Goal: Task Accomplishment & Management: Manage account settings

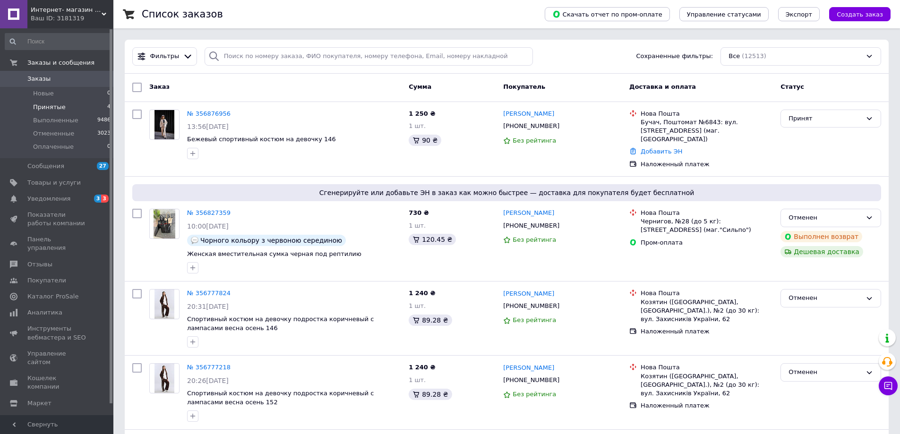
click at [45, 108] on span "Принятые" at bounding box center [49, 107] width 33 height 8
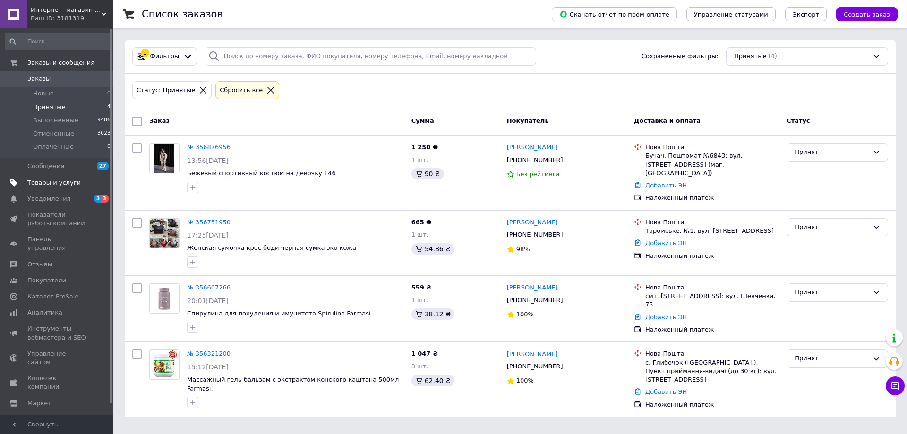
click at [44, 184] on span "Товары и услуги" at bounding box center [53, 182] width 53 height 8
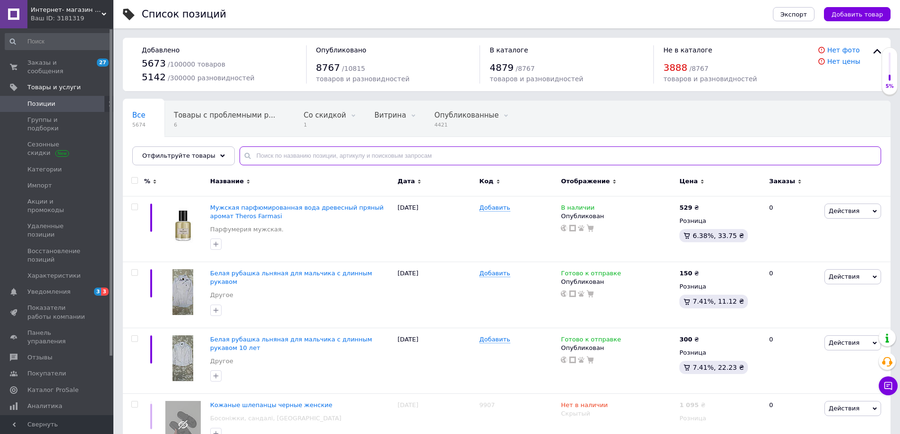
click at [279, 157] on input "text" at bounding box center [559, 155] width 641 height 19
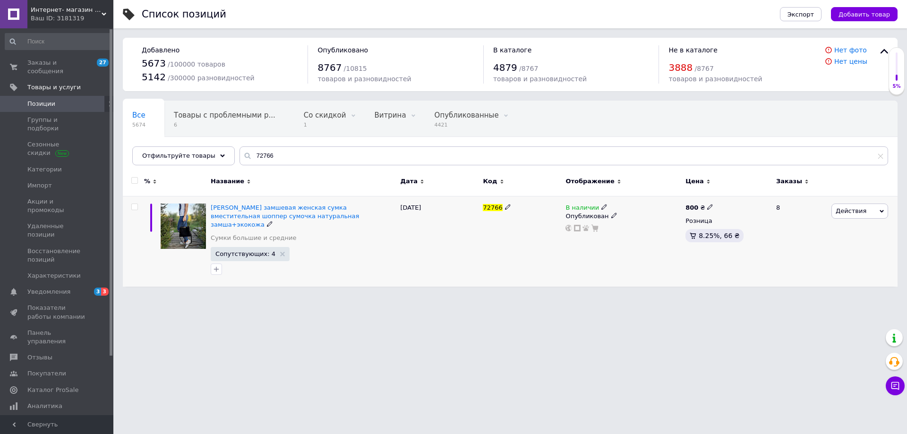
click at [601, 206] on icon at bounding box center [604, 207] width 6 height 6
click at [622, 213] on li "Нет в наличии" at bounding box center [657, 214] width 90 height 13
click at [538, 218] on div "72766" at bounding box center [521, 241] width 83 height 91
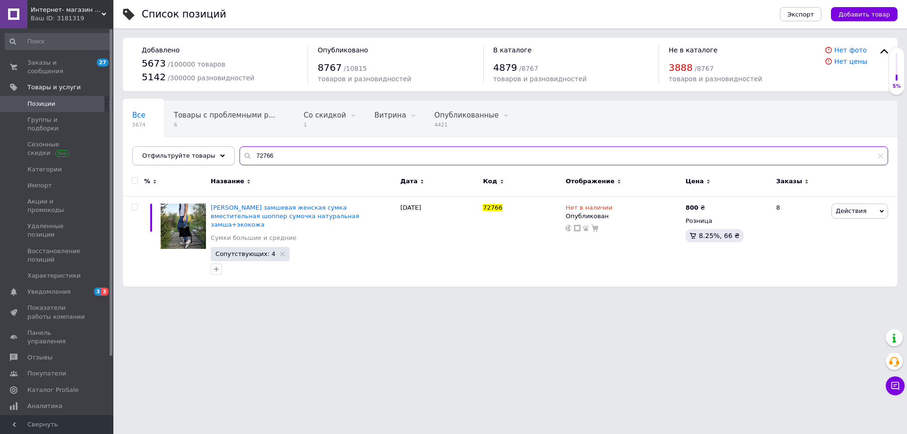
drag, startPoint x: 273, startPoint y: 155, endPoint x: 188, endPoint y: 161, distance: 85.2
click at [195, 158] on div "Отфильтруйте товары 72766" at bounding box center [510, 155] width 756 height 19
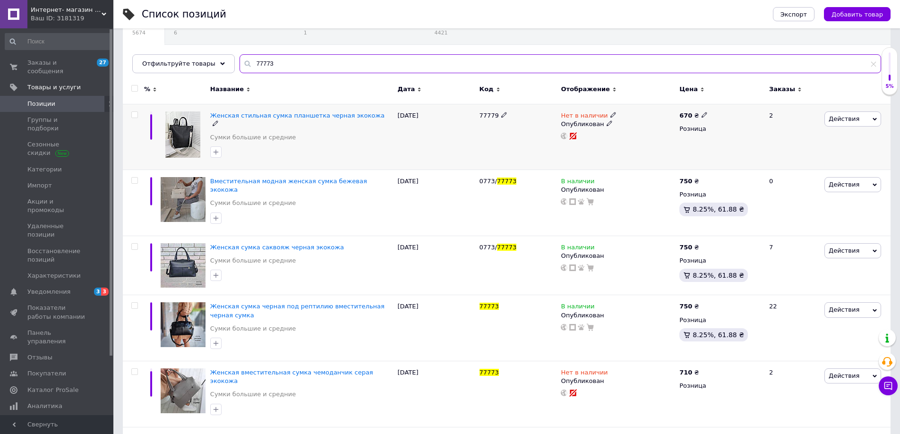
scroll to position [94, 0]
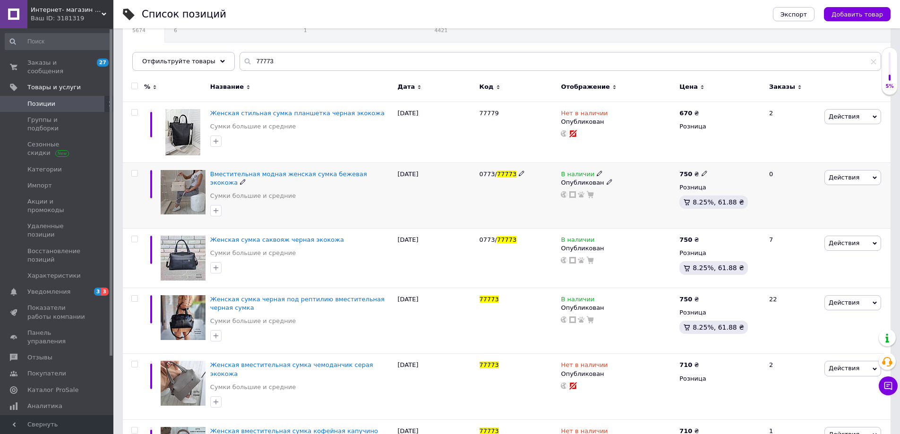
click at [596, 173] on icon at bounding box center [599, 173] width 6 height 6
click at [619, 182] on li "Нет в наличии" at bounding box center [652, 180] width 90 height 13
click at [596, 236] on icon at bounding box center [599, 239] width 6 height 6
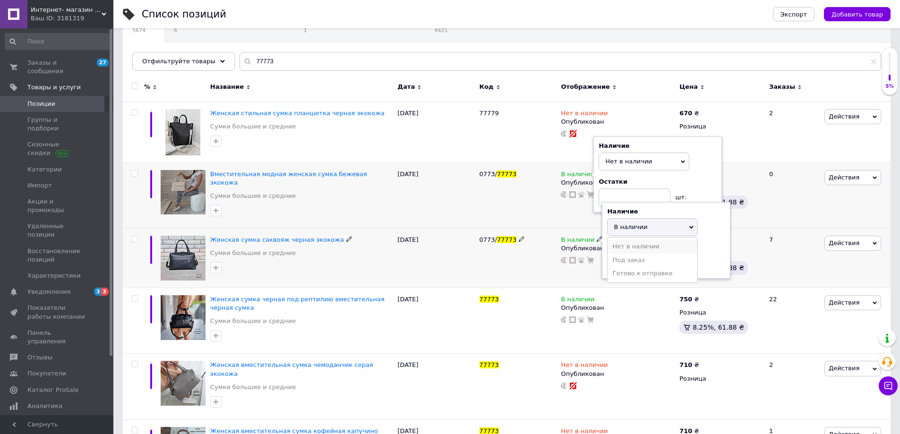
click at [617, 240] on li "Нет в наличии" at bounding box center [652, 246] width 90 height 13
click at [530, 255] on div "0773/ 77773" at bounding box center [518, 258] width 82 height 59
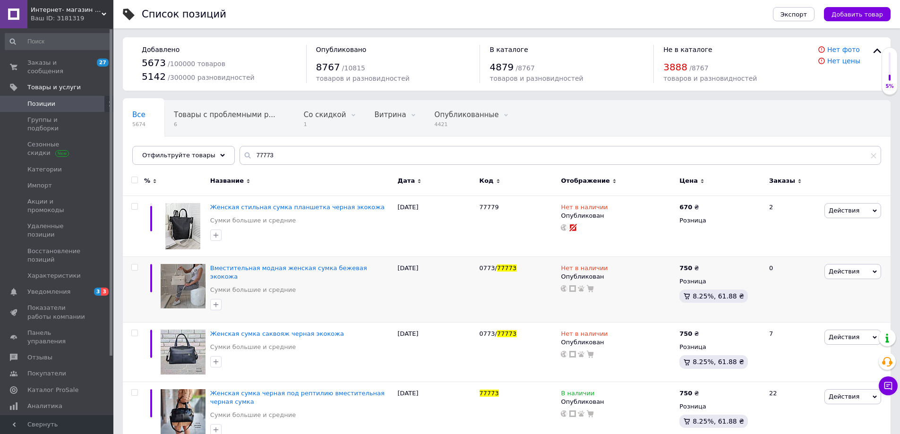
scroll to position [0, 0]
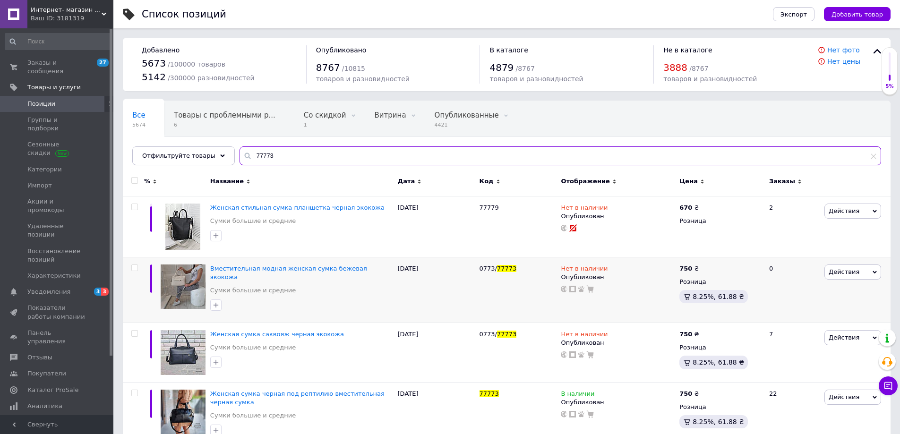
click at [288, 154] on input "77773" at bounding box center [559, 155] width 641 height 19
type input "7"
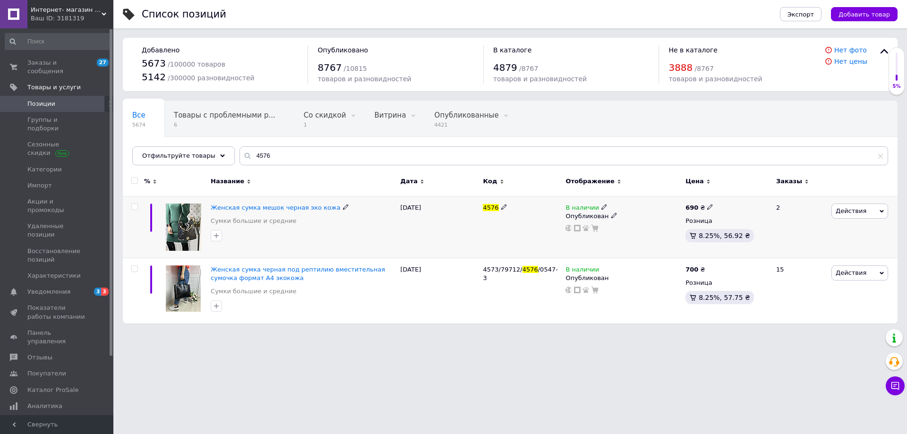
click at [601, 206] on icon at bounding box center [604, 207] width 6 height 6
click at [636, 214] on li "Нет в наличии" at bounding box center [657, 214] width 90 height 13
click at [522, 224] on div "4576" at bounding box center [521, 227] width 83 height 62
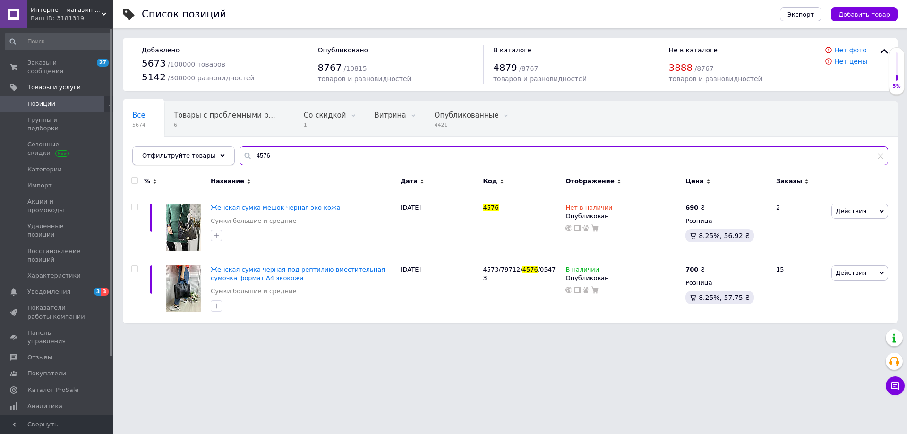
drag, startPoint x: 297, startPoint y: 157, endPoint x: 181, endPoint y: 150, distance: 116.4
click at [181, 150] on div "Отфильтруйте товары 4576" at bounding box center [510, 155] width 756 height 19
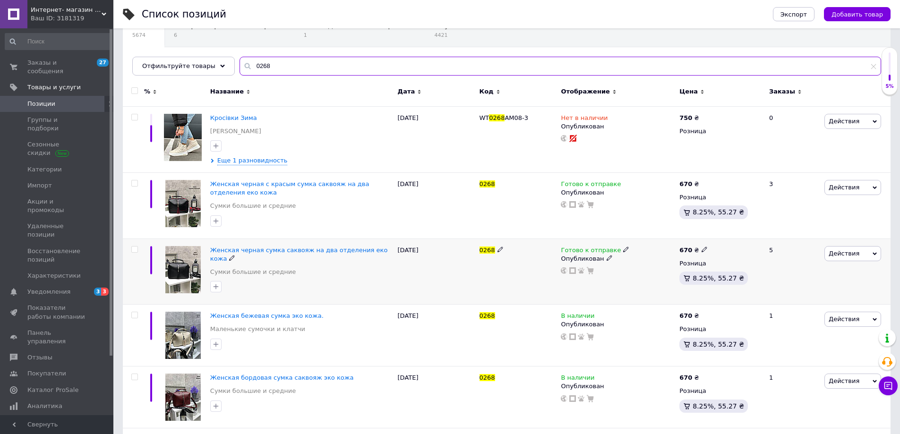
scroll to position [94, 0]
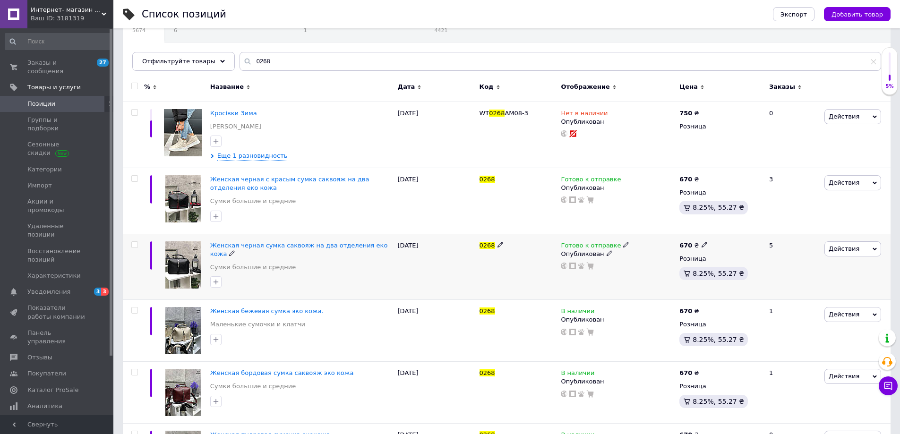
click at [623, 244] on icon at bounding box center [626, 245] width 6 height 6
click at [640, 265] on li "Нет в наличии" at bounding box center [675, 265] width 90 height 13
click at [599, 269] on div at bounding box center [618, 266] width 116 height 8
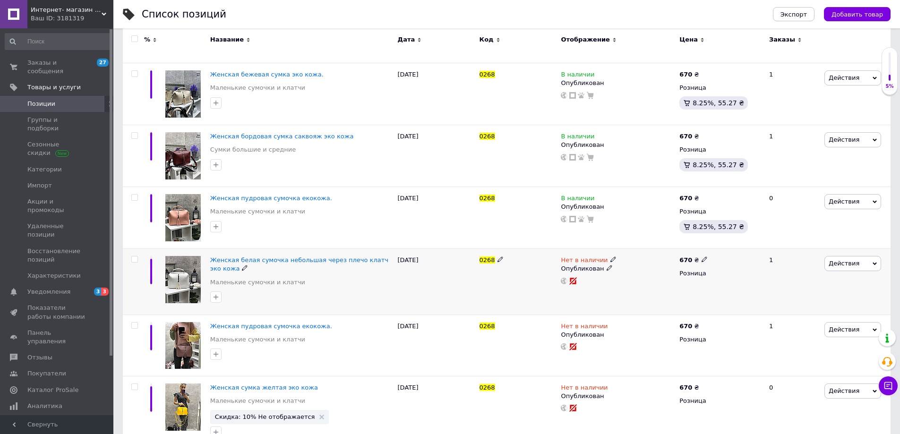
scroll to position [348, 0]
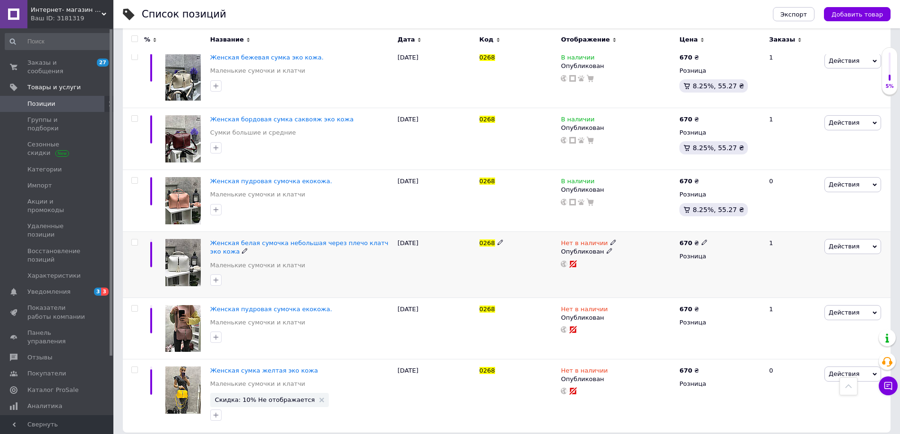
click at [610, 239] on icon at bounding box center [613, 242] width 6 height 6
click at [622, 244] on li "В наличии" at bounding box center [664, 250] width 90 height 13
click at [438, 275] on div "[DATE]" at bounding box center [436, 265] width 82 height 66
click at [610, 367] on icon at bounding box center [613, 370] width 6 height 6
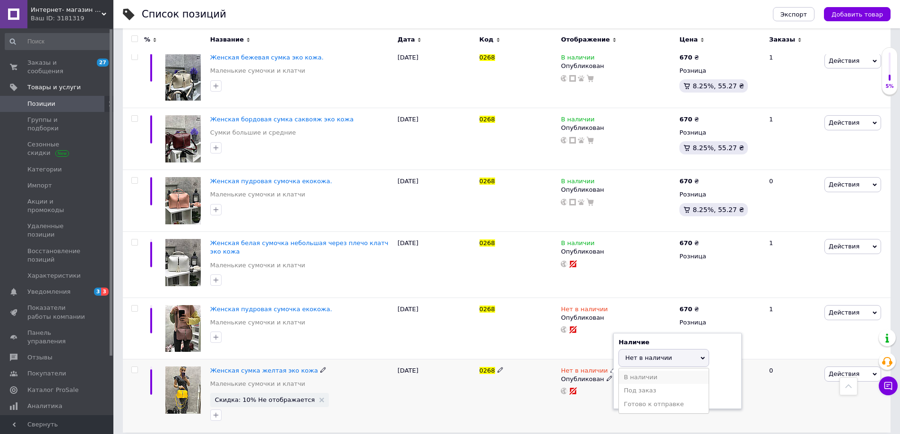
click at [634, 373] on li "В наличии" at bounding box center [664, 377] width 90 height 13
click at [538, 374] on div "0268" at bounding box center [518, 396] width 82 height 74
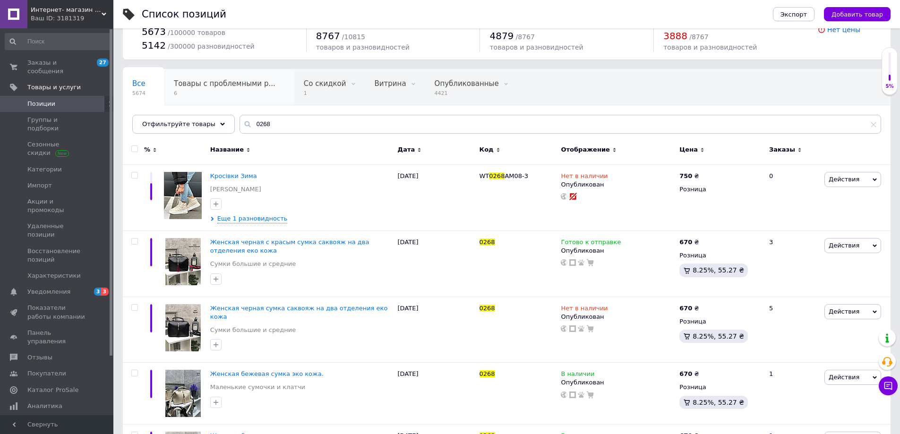
scroll to position [0, 0]
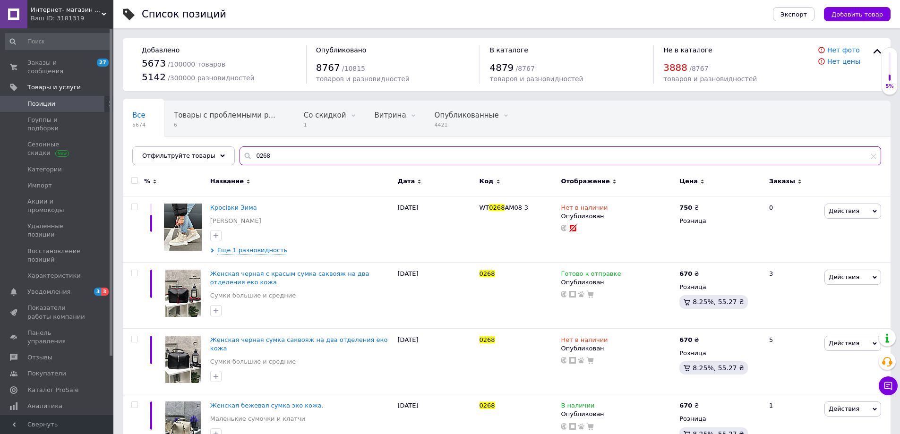
click at [273, 158] on input "0268" at bounding box center [559, 155] width 641 height 19
type input "0"
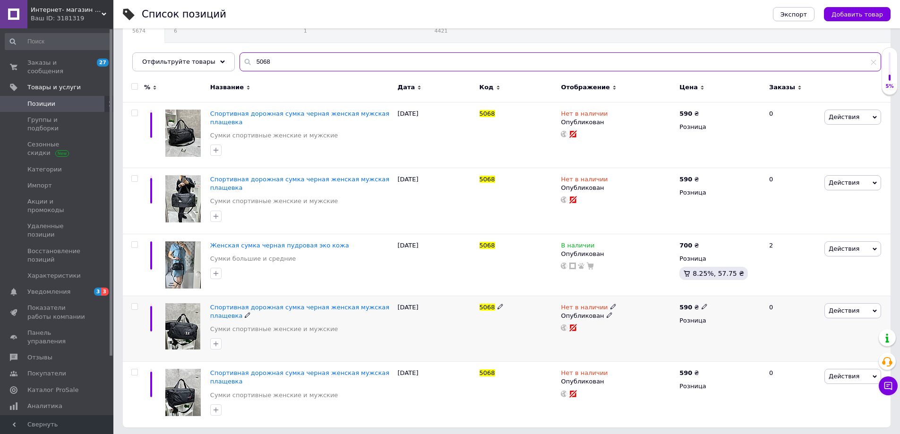
scroll to position [97, 0]
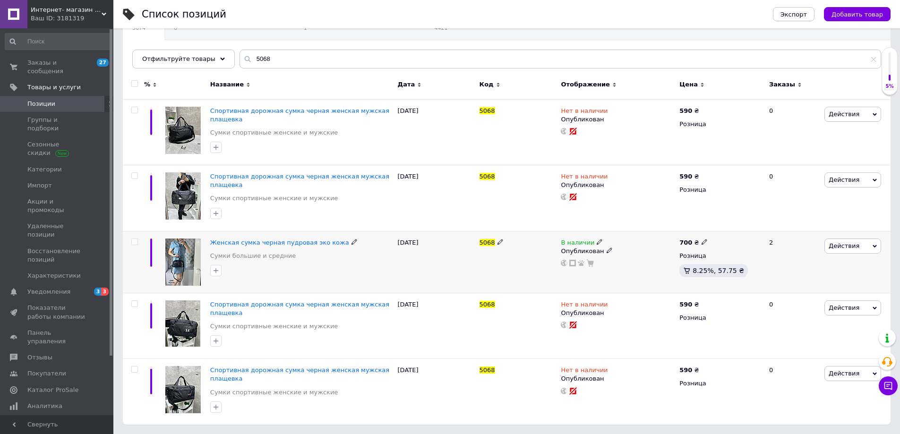
click at [596, 241] on icon at bounding box center [599, 242] width 6 height 6
click at [615, 249] on li "Нет в наличии" at bounding box center [652, 249] width 90 height 13
click at [521, 245] on div "5068" at bounding box center [517, 242] width 77 height 8
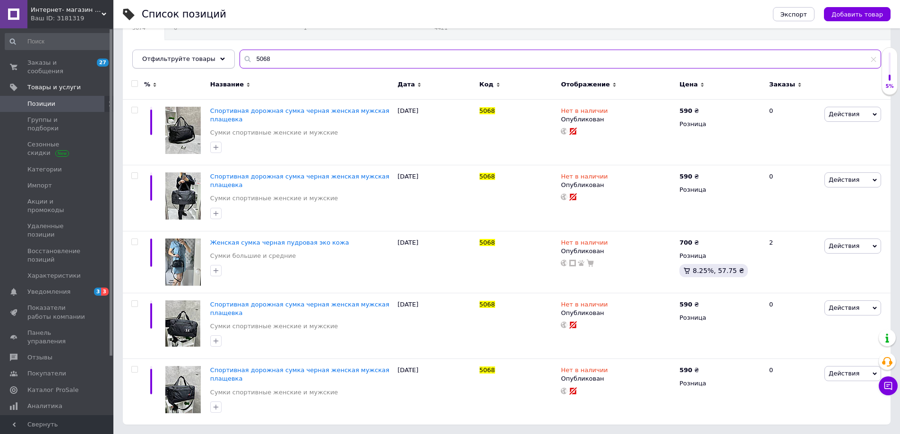
drag, startPoint x: 276, startPoint y: 56, endPoint x: 221, endPoint y: 61, distance: 54.6
click at [225, 61] on div "Все 5674 Товары с проблемными р... 6 Со скидкой 1 Удалить Редактировать Витрина…" at bounding box center [506, 36] width 767 height 65
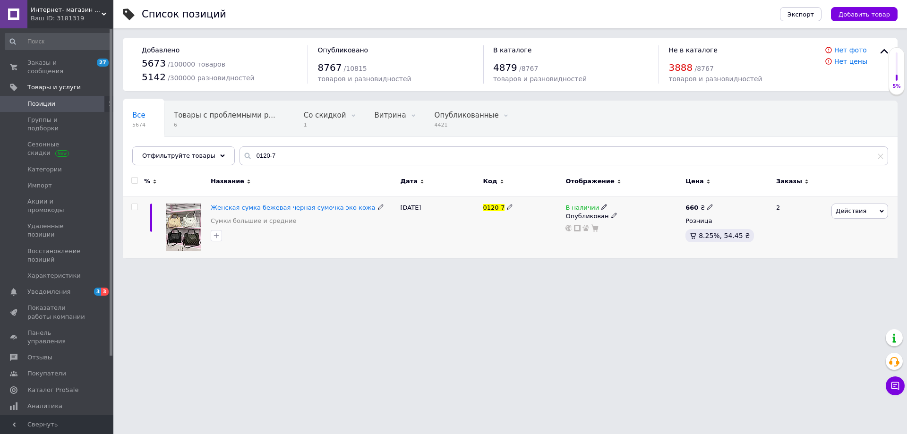
click at [601, 206] on icon at bounding box center [604, 207] width 6 height 6
click at [627, 215] on li "Нет в наличии" at bounding box center [657, 214] width 90 height 13
click at [530, 221] on div "0120-7" at bounding box center [521, 227] width 83 height 62
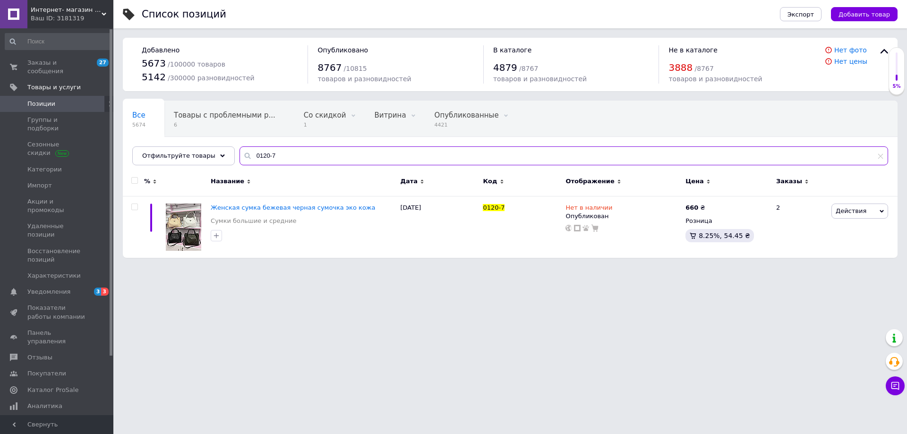
drag, startPoint x: 267, startPoint y: 156, endPoint x: 226, endPoint y: 155, distance: 41.1
click at [226, 155] on div "Все 5674 Товары с проблемными р... 6 Со скидкой 1 Удалить Редактировать Витрина…" at bounding box center [510, 133] width 774 height 65
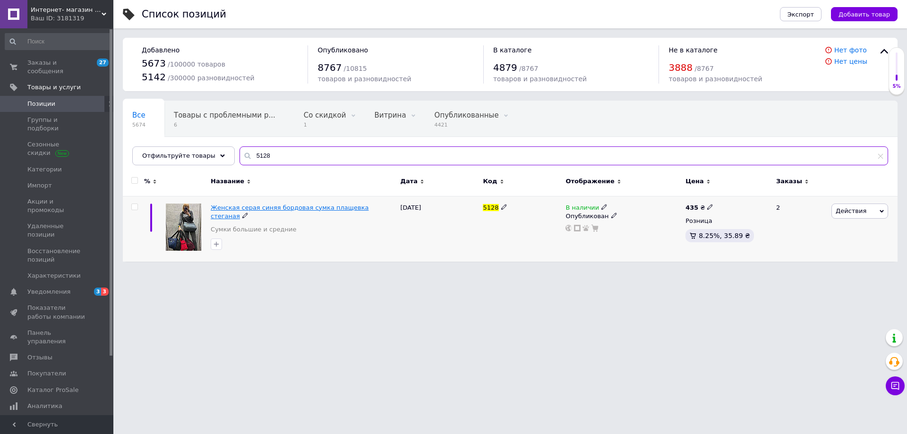
type input "5128"
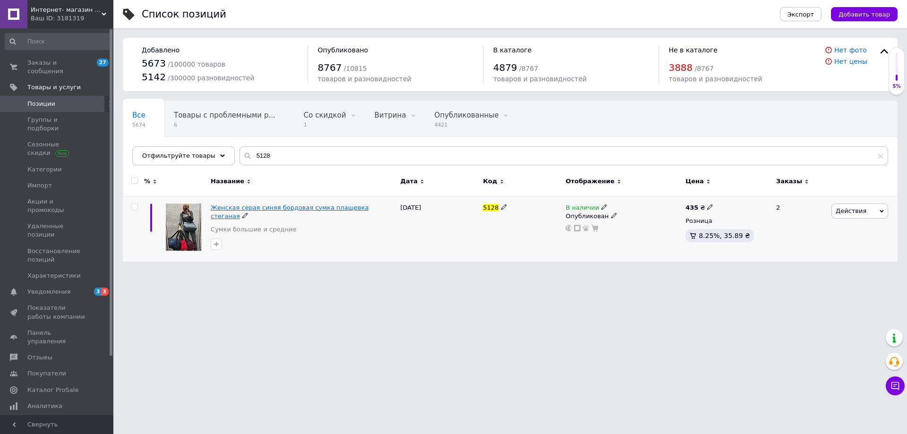
click at [266, 209] on span "Женская серая синяя бордовая сумка плащевка стеганая" at bounding box center [290, 212] width 158 height 16
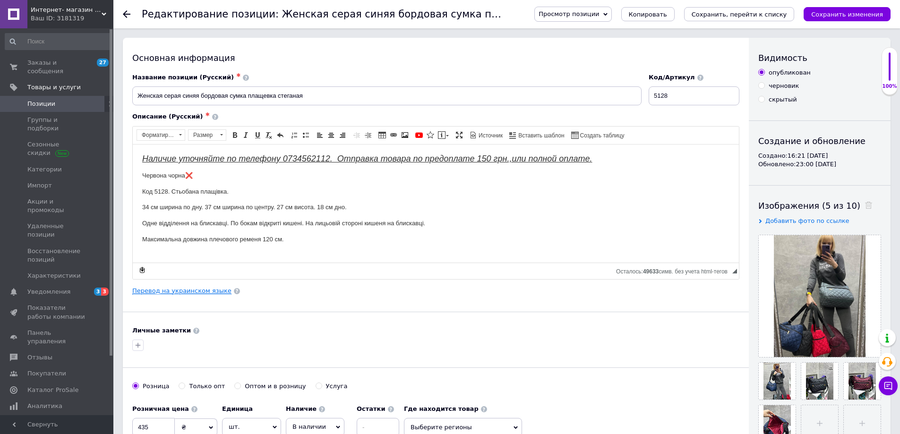
click at [191, 290] on link "Перевод на украинском языке" at bounding box center [181, 291] width 99 height 8
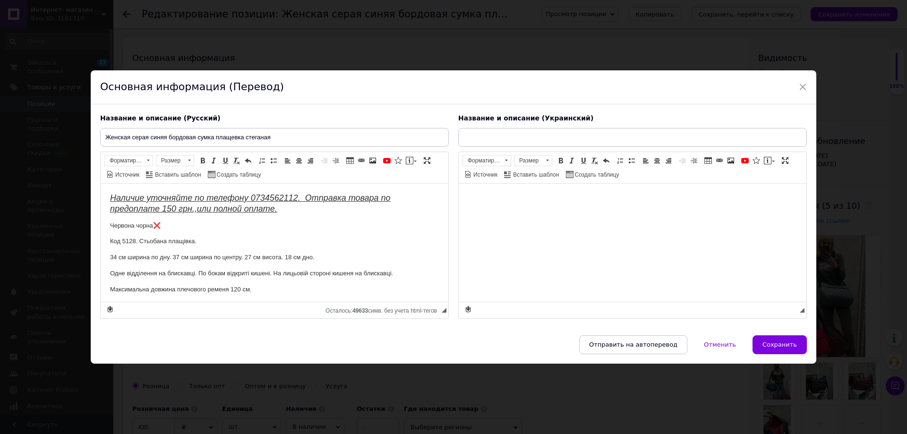
type input "Жіноча сіра синя бордова сумка плащівка стьогана"
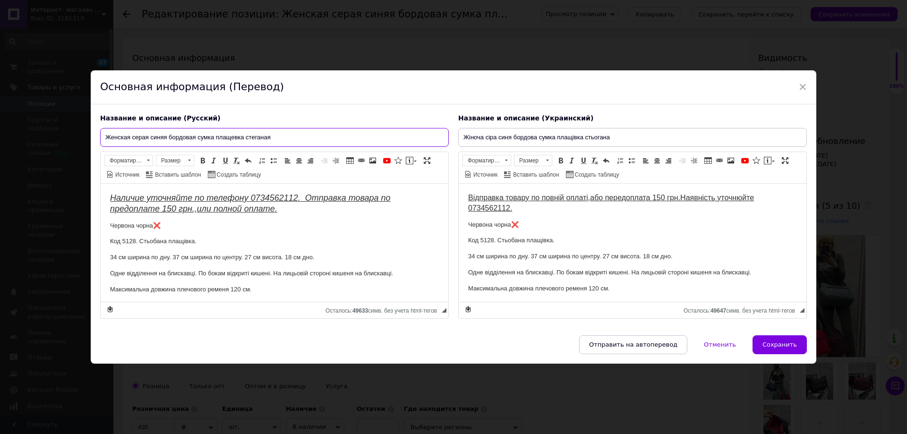
drag, startPoint x: 132, startPoint y: 135, endPoint x: 148, endPoint y: 133, distance: 15.7
click at [148, 133] on input "Женская серая синяя бордовая сумка плащевка стеганая" at bounding box center [274, 137] width 348 height 19
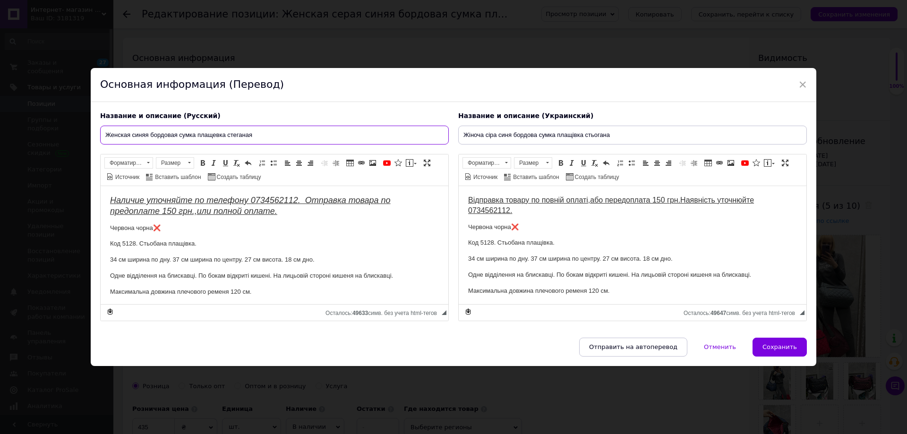
drag, startPoint x: 150, startPoint y: 132, endPoint x: 177, endPoint y: 129, distance: 27.1
click at [177, 129] on input "Женская синяя бордовая сумка плащевка стеганая" at bounding box center [274, 135] width 348 height 19
type input "Женская синяя сумка плащевка стеганая"
drag, startPoint x: 488, startPoint y: 133, endPoint x: 499, endPoint y: 133, distance: 10.9
click at [499, 133] on input "Жіноча сіра синя бордова сумка плащівка стьогана" at bounding box center [632, 135] width 348 height 19
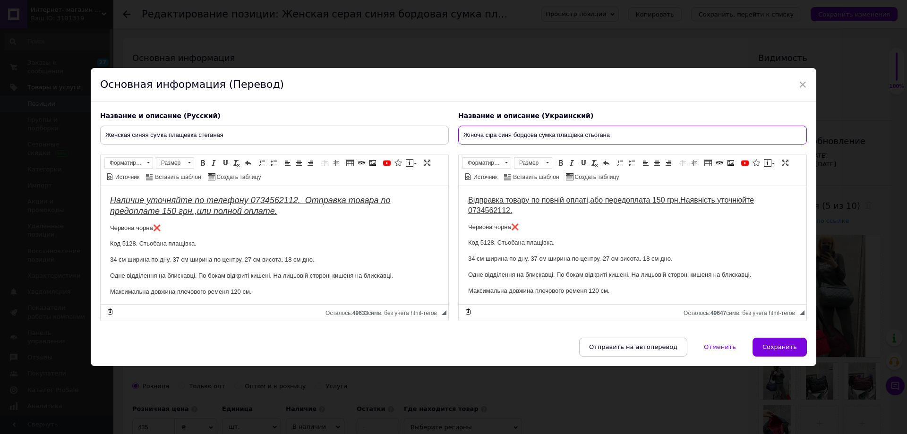
click at [499, 133] on input "Жіноча сіра синя бордова сумка плащівка стьогана" at bounding box center [632, 135] width 348 height 19
drag, startPoint x: 484, startPoint y: 133, endPoint x: 494, endPoint y: 132, distance: 10.0
click at [494, 132] on input "Жіноча сіра синя бордова сумка плащівка стьогана" at bounding box center [632, 135] width 348 height 19
drag, startPoint x: 498, startPoint y: 135, endPoint x: 522, endPoint y: 133, distance: 23.7
click at [522, 133] on input "Жіноча синя бордова сумка плащівка стьогана" at bounding box center [632, 135] width 348 height 19
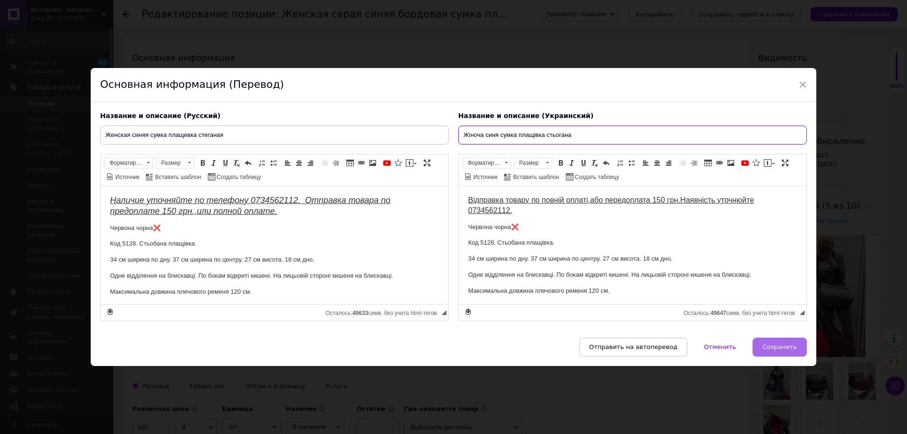
type input "Жіноча синя сумка плащівка стьогана"
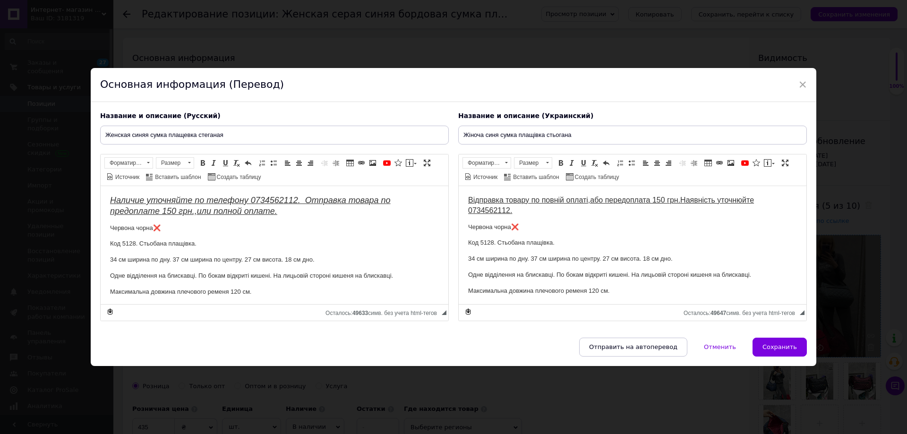
click at [764, 342] on button "Сохранить" at bounding box center [779, 347] width 54 height 19
type input "Женская синяя сумка плащевка стеганая"
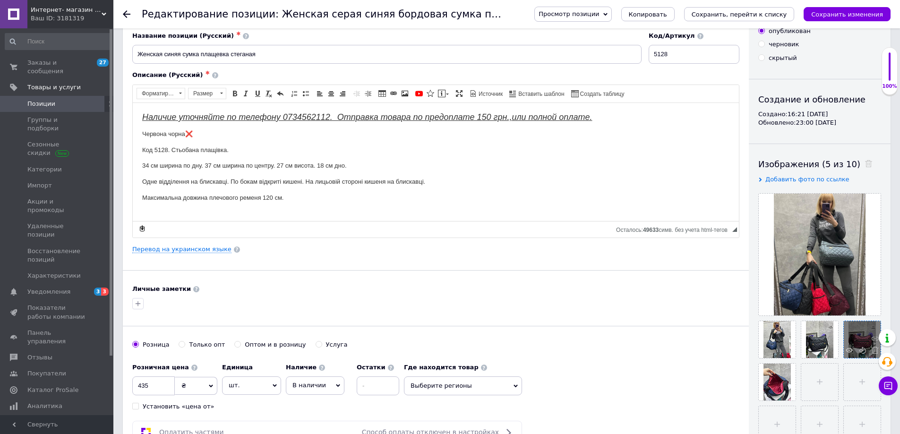
scroll to position [94, 0]
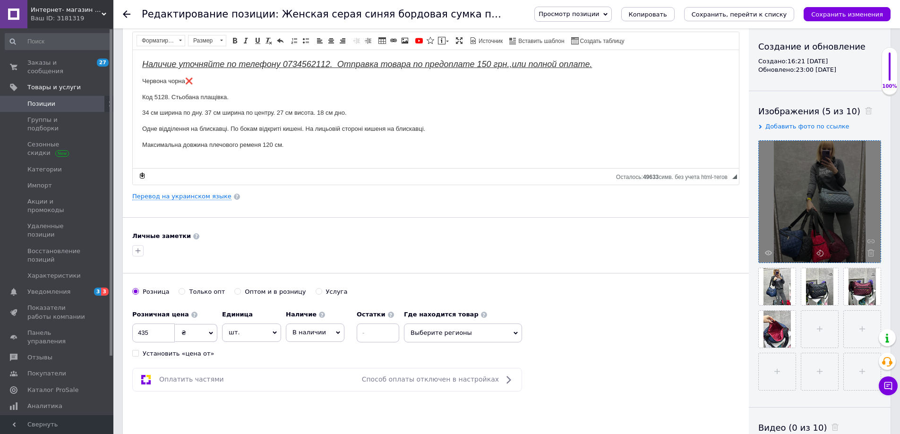
click at [869, 253] on icon at bounding box center [870, 252] width 7 height 7
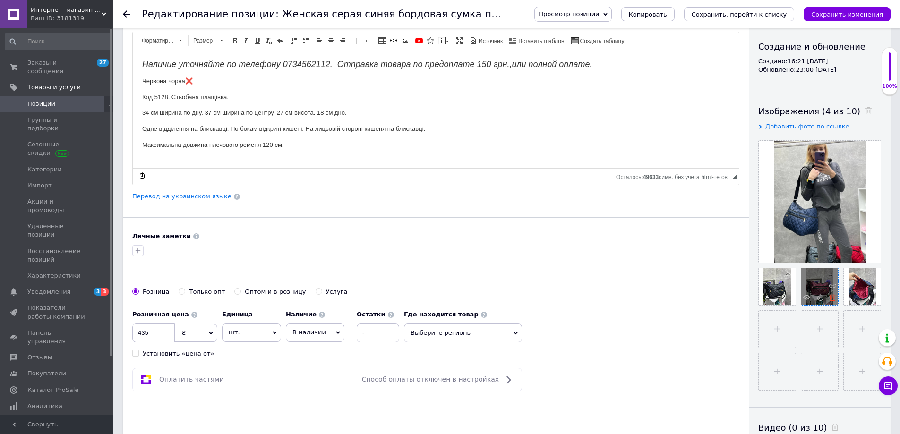
click at [832, 297] on use at bounding box center [832, 297] width 7 height 7
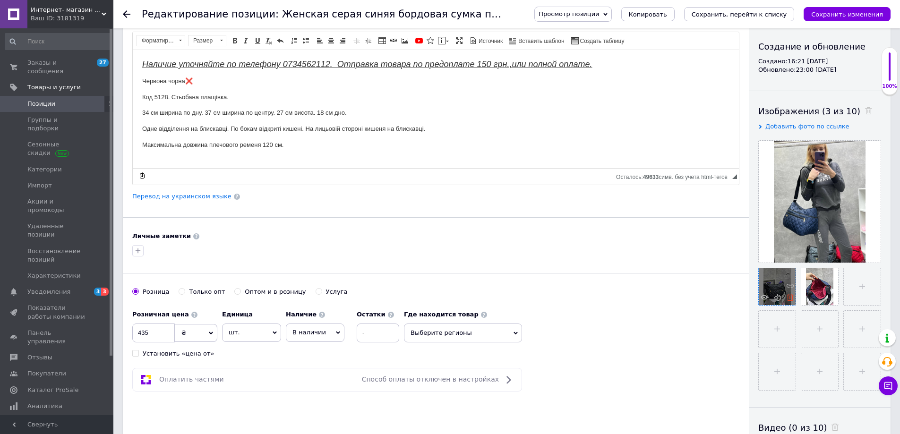
click at [788, 298] on use at bounding box center [789, 297] width 7 height 7
click at [857, 10] on button "Сохранить изменения" at bounding box center [846, 14] width 87 height 14
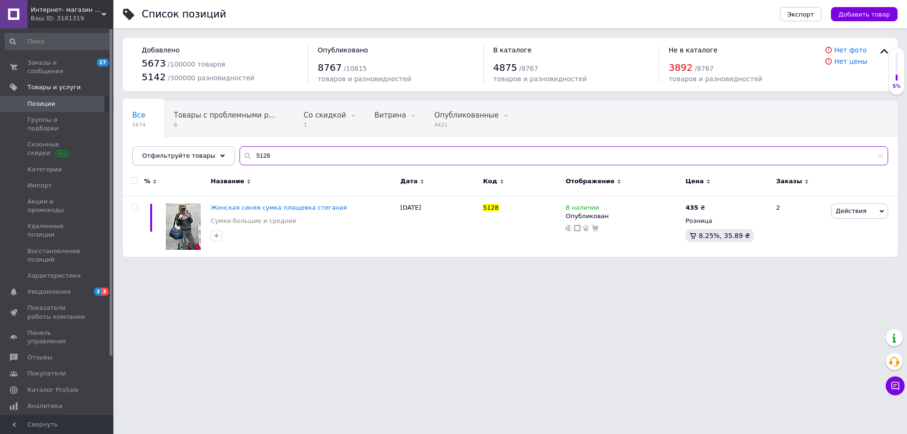
drag, startPoint x: 286, startPoint y: 155, endPoint x: 146, endPoint y: 153, distance: 139.8
click at [170, 153] on div "Отфильтруйте товары 5128" at bounding box center [510, 155] width 756 height 19
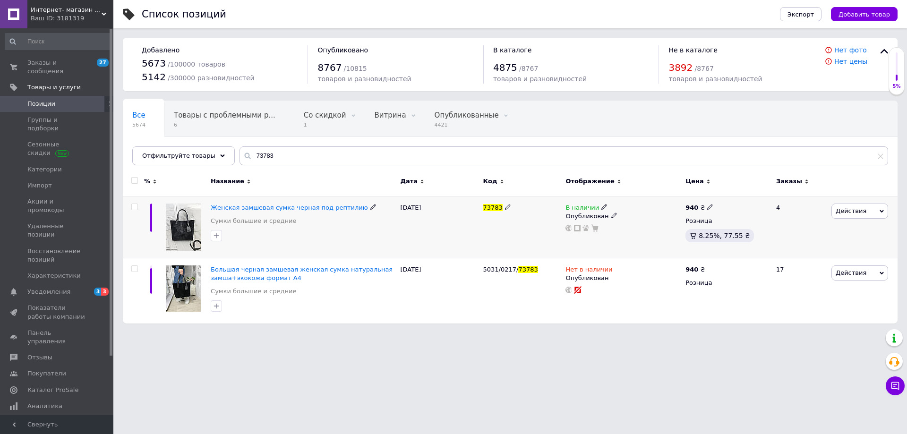
click at [601, 206] on icon at bounding box center [604, 207] width 6 height 6
click at [627, 217] on li "Нет в наличии" at bounding box center [657, 214] width 90 height 13
click at [526, 230] on div "73783" at bounding box center [521, 227] width 83 height 62
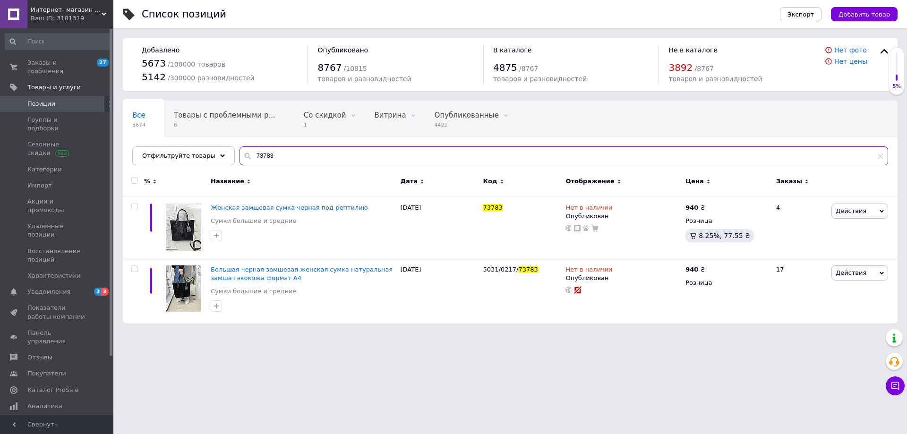
drag, startPoint x: 287, startPoint y: 153, endPoint x: 263, endPoint y: 156, distance: 23.8
click at [263, 156] on input "73783" at bounding box center [563, 155] width 648 height 19
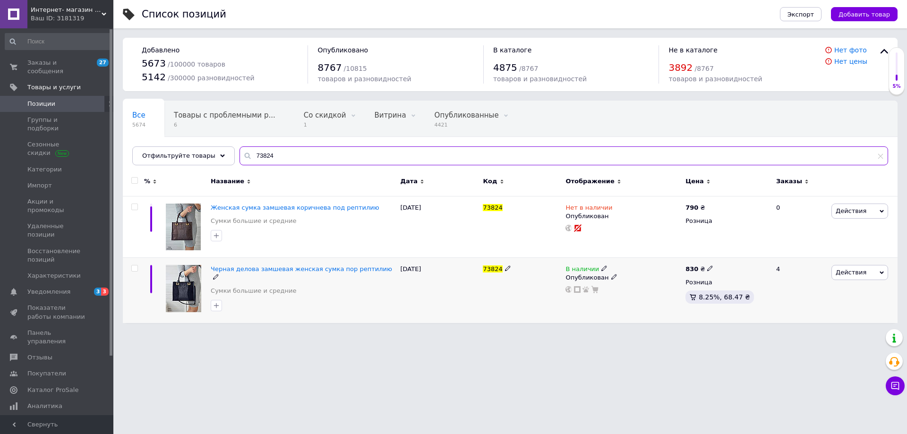
type input "73824"
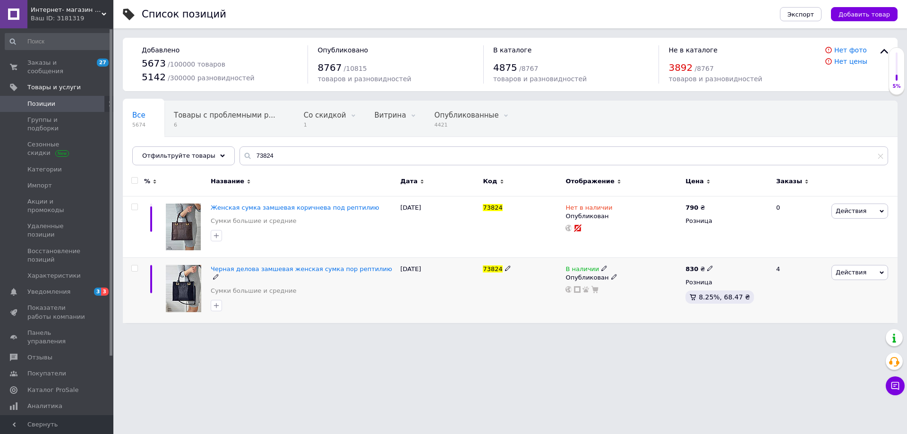
click at [601, 267] on icon at bounding box center [604, 268] width 6 height 6
click at [619, 273] on li "Нет в наличии" at bounding box center [657, 275] width 90 height 13
click at [537, 284] on div "73824" at bounding box center [521, 290] width 83 height 66
